Goal: Task Accomplishment & Management: Manage account settings

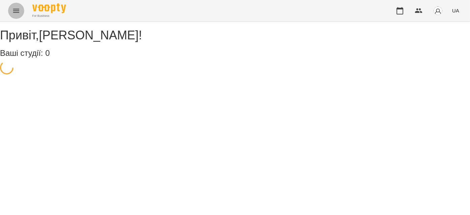
click at [9, 9] on button "Menu" at bounding box center [16, 11] width 16 height 16
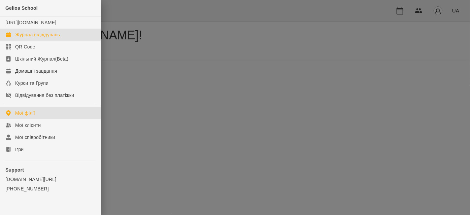
click at [30, 38] on div "Журнал відвідувань" at bounding box center [37, 34] width 45 height 7
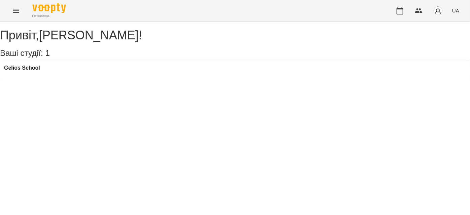
click at [11, 29] on div "[PERSON_NAME] , [PERSON_NAME] ! Ваші студії: 1 [GEOGRAPHIC_DATA]" at bounding box center [235, 54] width 470 height 50
click at [12, 16] on button "Menu" at bounding box center [16, 11] width 16 height 16
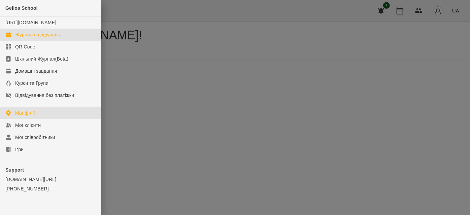
click at [20, 41] on link "Журнал відвідувань" at bounding box center [50, 35] width 101 height 12
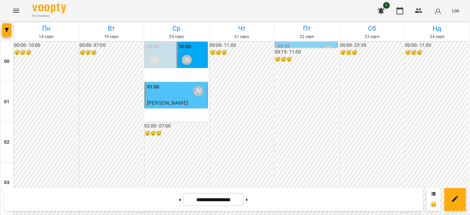
scroll to position [428, 0]
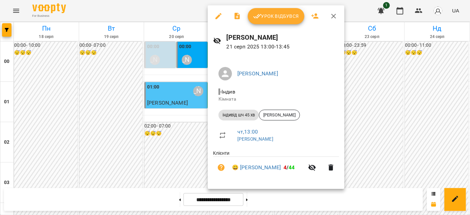
click at [272, 19] on span "Урок відбувся" at bounding box center [276, 16] width 46 height 8
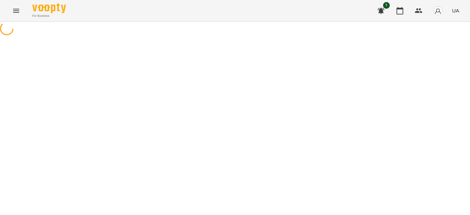
click at [11, 11] on button "Menu" at bounding box center [16, 11] width 16 height 16
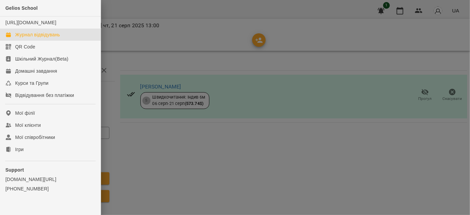
click at [25, 38] on div "Журнал відвідувань" at bounding box center [37, 34] width 45 height 7
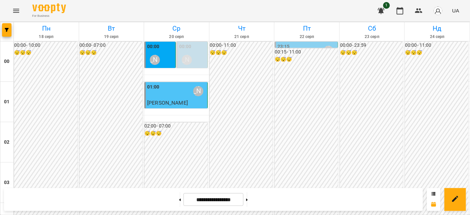
scroll to position [611, 0]
